Goal: Information Seeking & Learning: Understand process/instructions

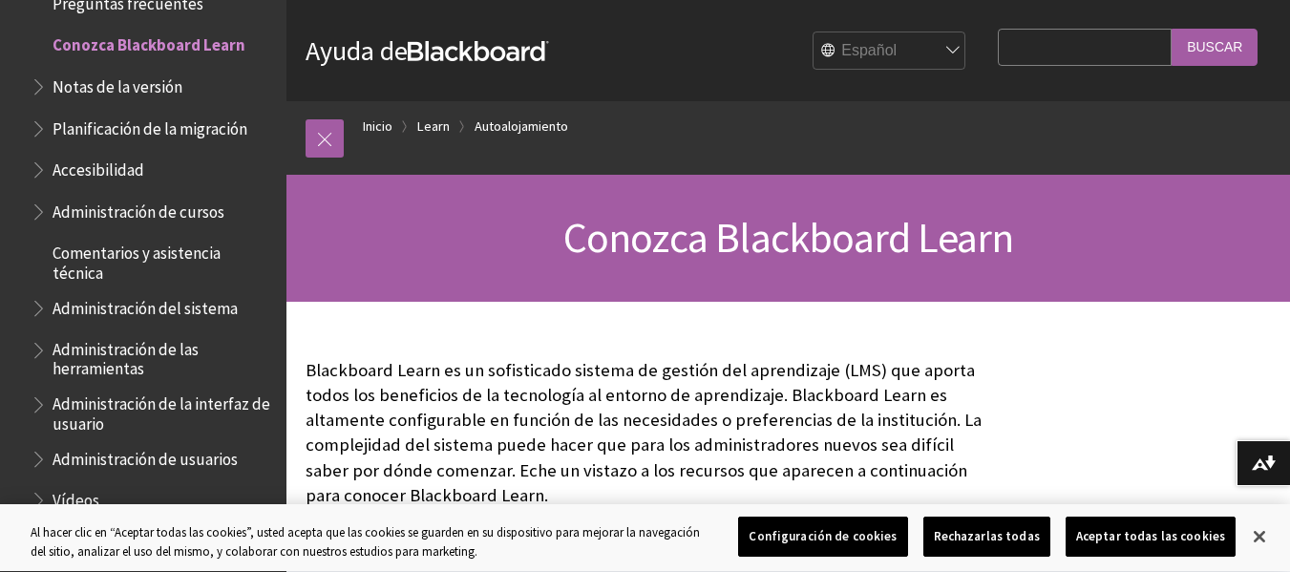
click at [423, 51] on strong "Blackboard" at bounding box center [478, 51] width 141 height 20
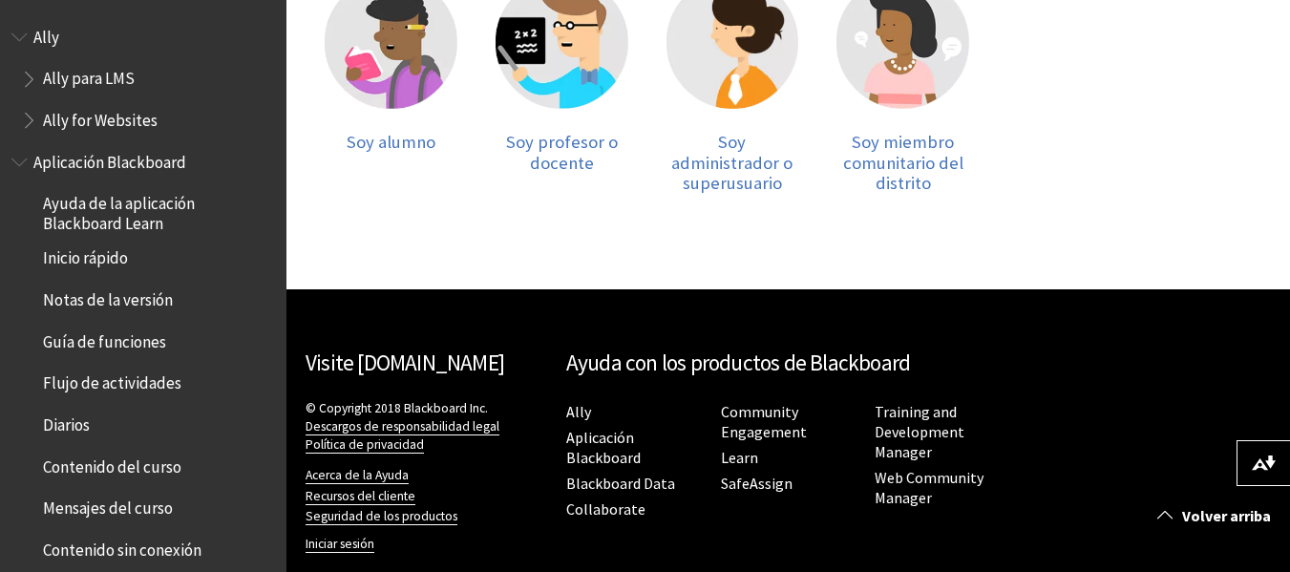
scroll to position [485, 0]
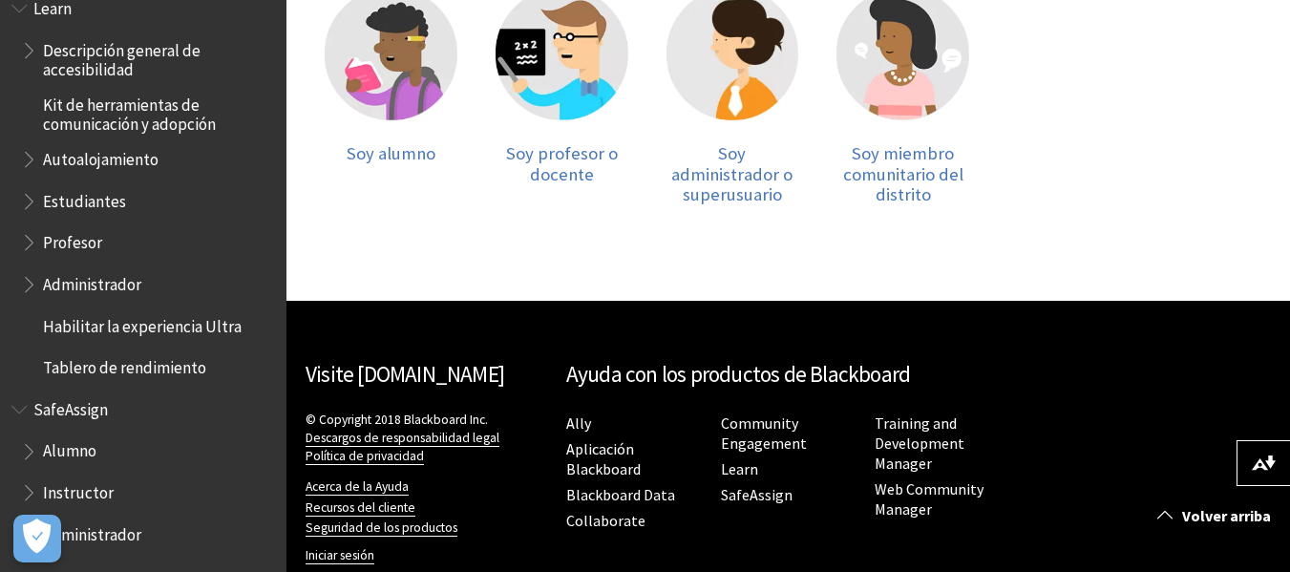
scroll to position [374, 0]
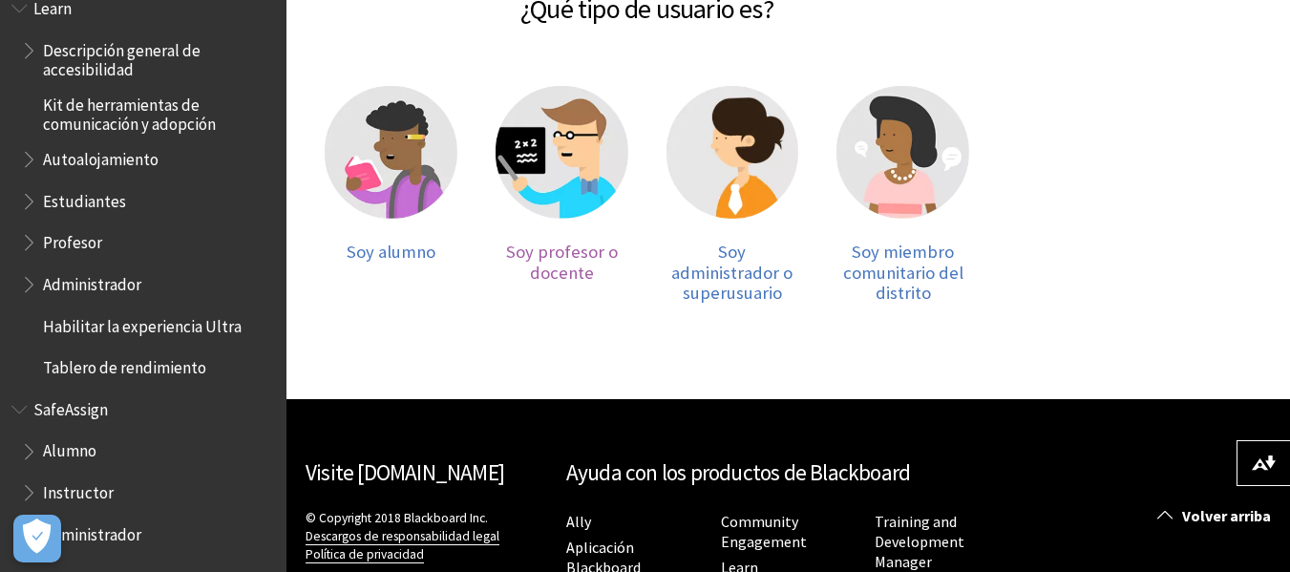
click at [535, 213] on img at bounding box center [562, 152] width 133 height 133
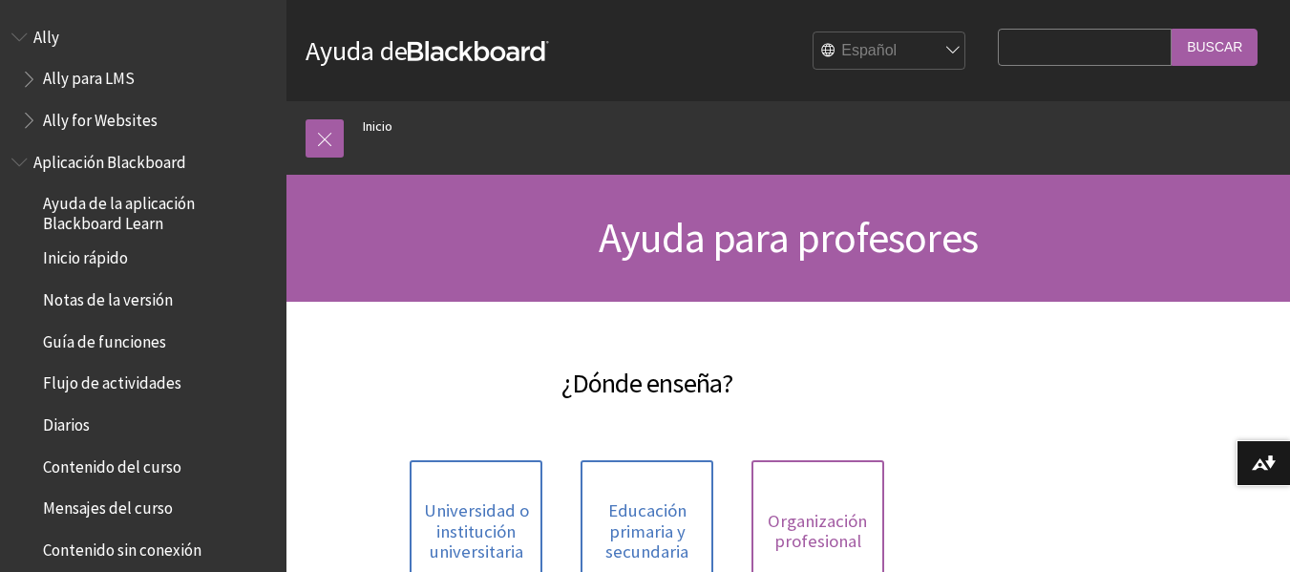
click at [802, 527] on span "Organización profesional" at bounding box center [818, 531] width 110 height 41
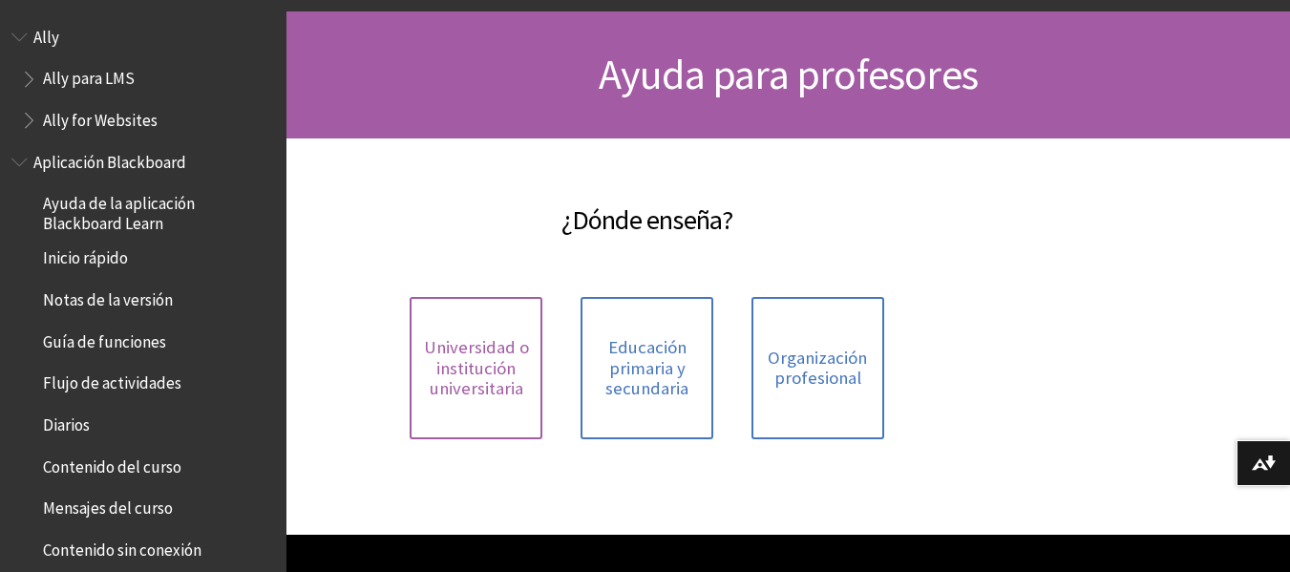
scroll to position [174, 0]
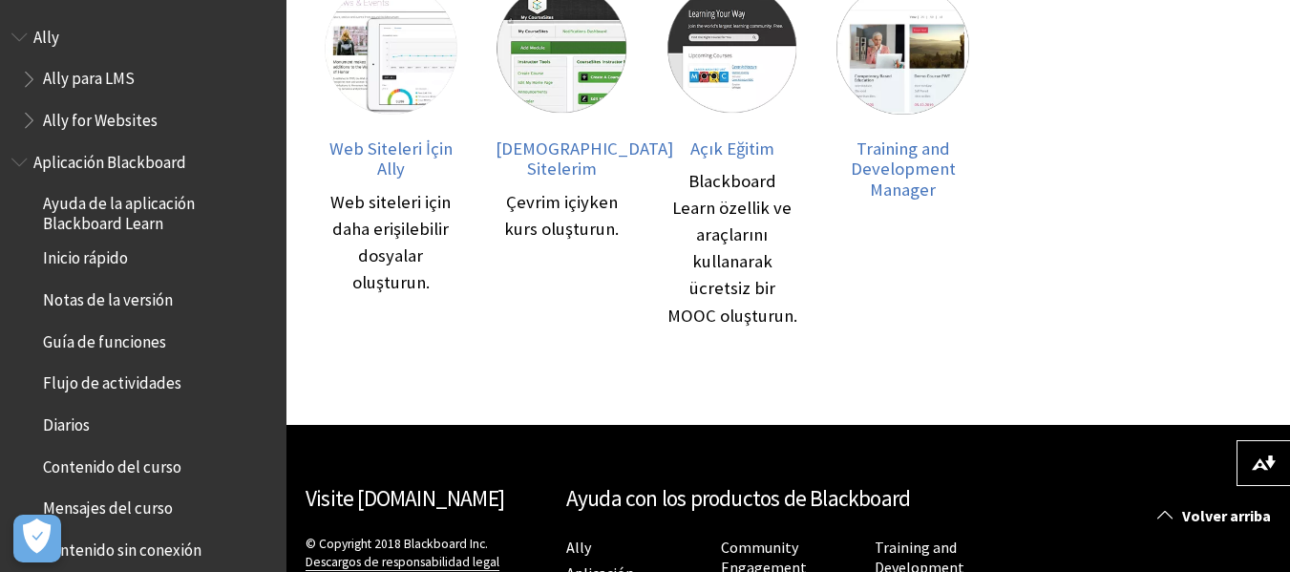
scroll to position [1128, 0]
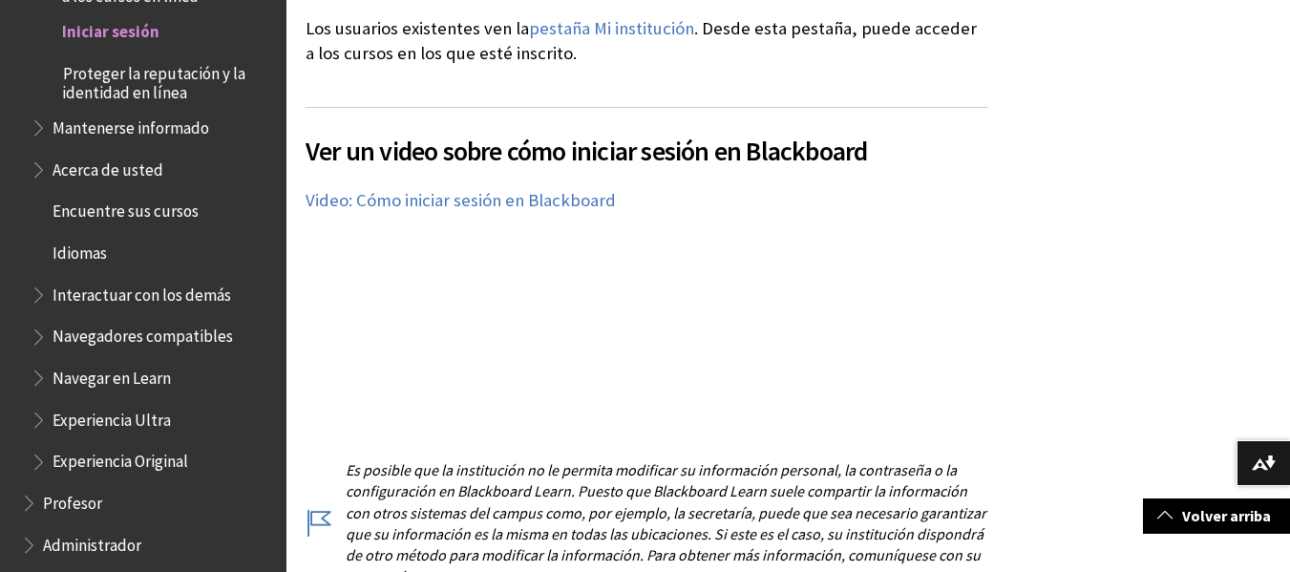
scroll to position [1451, 0]
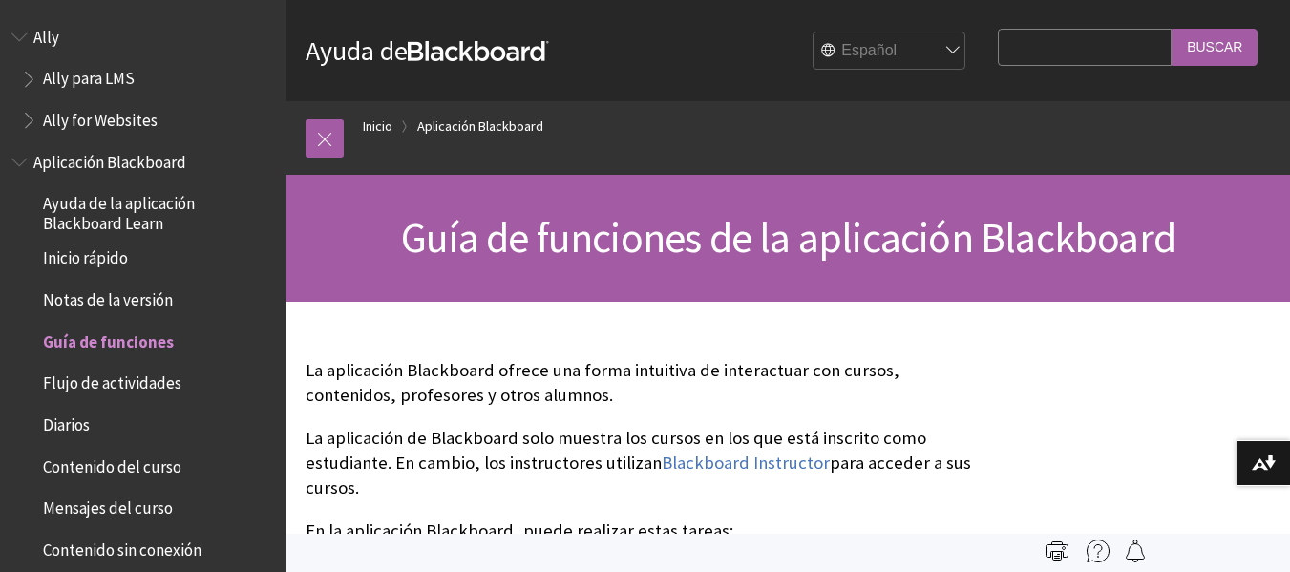
click at [94, 245] on span "Inicio rápido" at bounding box center [85, 256] width 85 height 26
